Goal: Find specific page/section: Find specific page/section

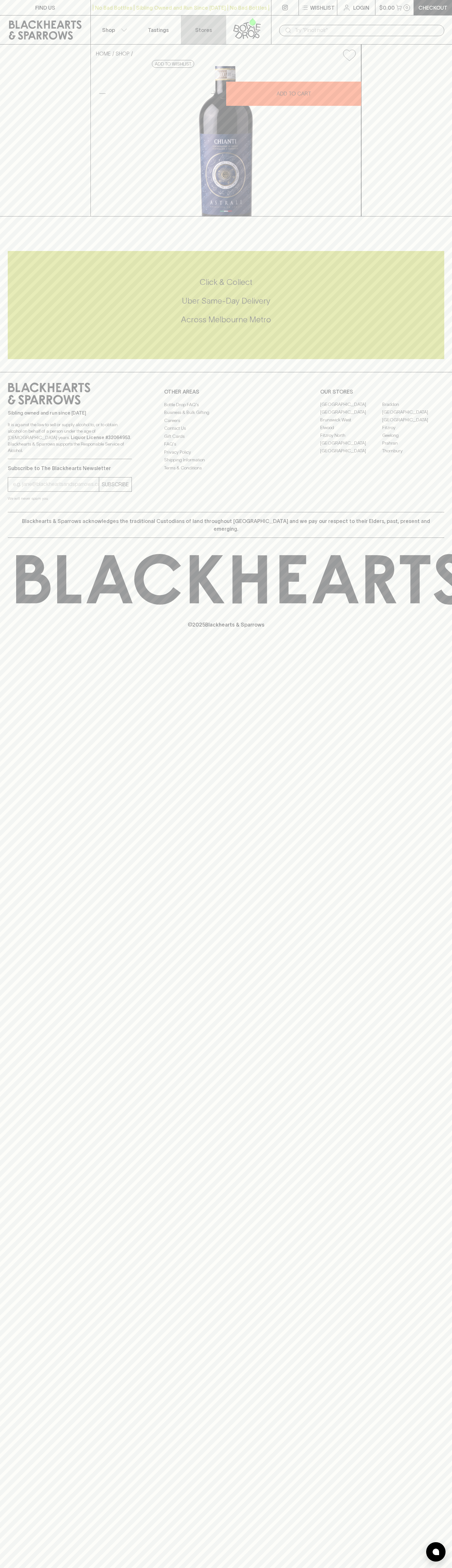
click at [196, 31] on p "Stores" at bounding box center [203, 30] width 17 height 8
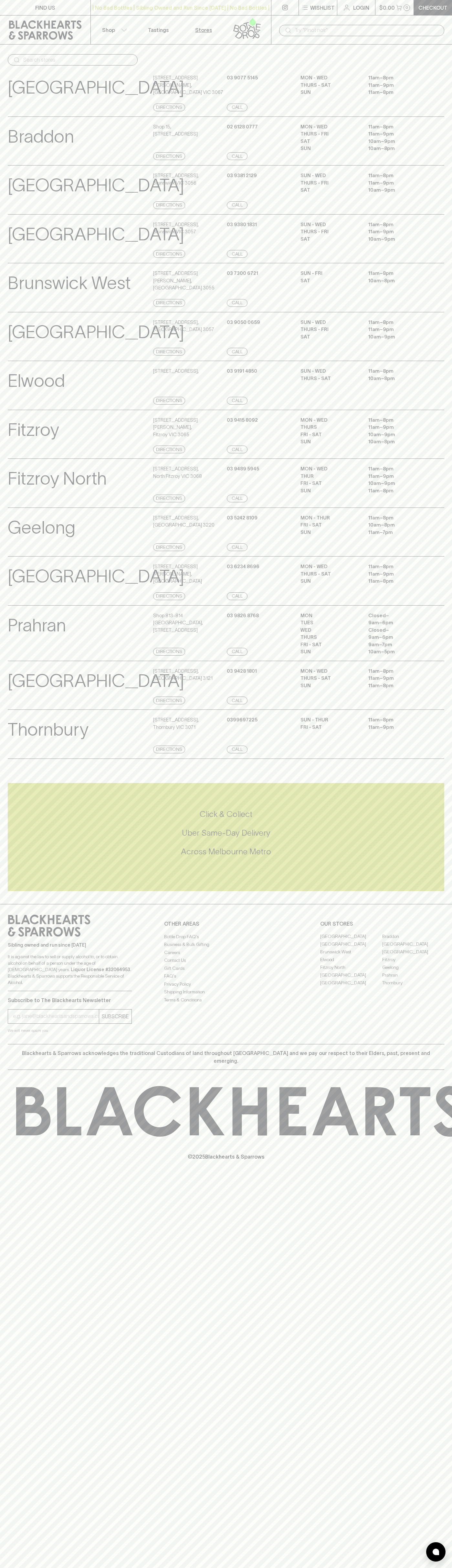
click at [41, 1567] on html "FIND US | No Bad Bottles | Sibling Owned and Run Since 2006 | No Bad Bottles | …" at bounding box center [226, 784] width 452 height 1568
click at [3, 1350] on div "FIND US | No Bad Bottles | Sibling Owned and Run Since 2006 | No Bad Bottles | …" at bounding box center [226, 784] width 452 height 1568
